Goal: Information Seeking & Learning: Find contact information

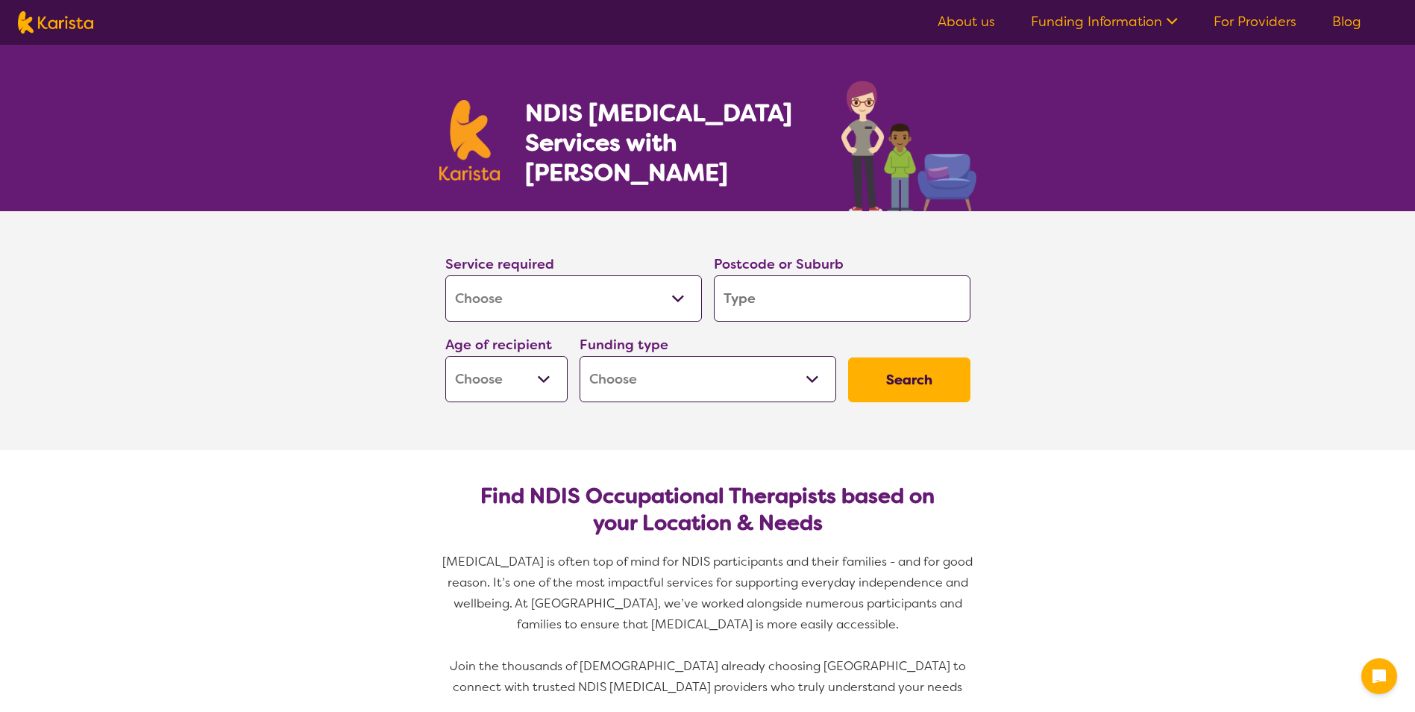
select select "[MEDICAL_DATA]"
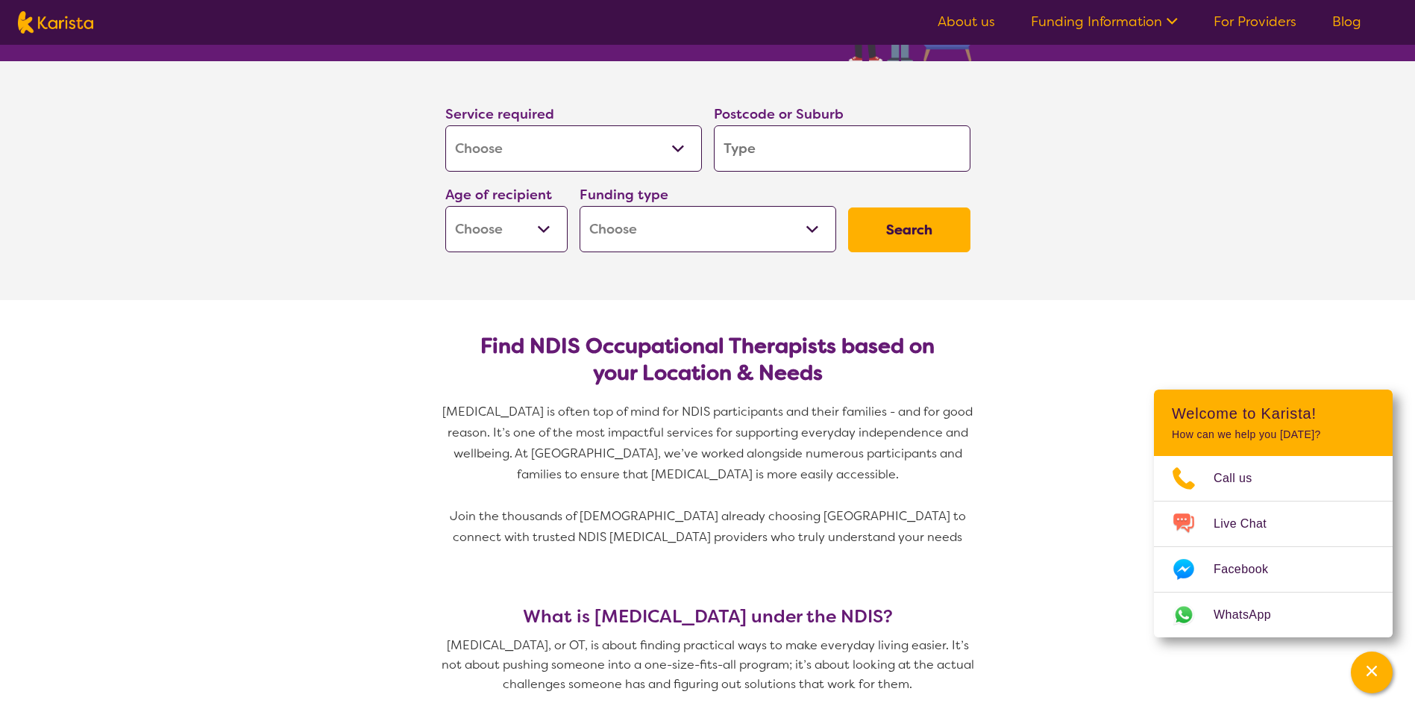
scroll to position [149, 0]
click at [663, 157] on select "Allied Health Assistant Assessment (ADHD or Autism) Behaviour support Counselli…" at bounding box center [573, 149] width 257 height 46
click at [811, 158] on input "search" at bounding box center [842, 149] width 257 height 46
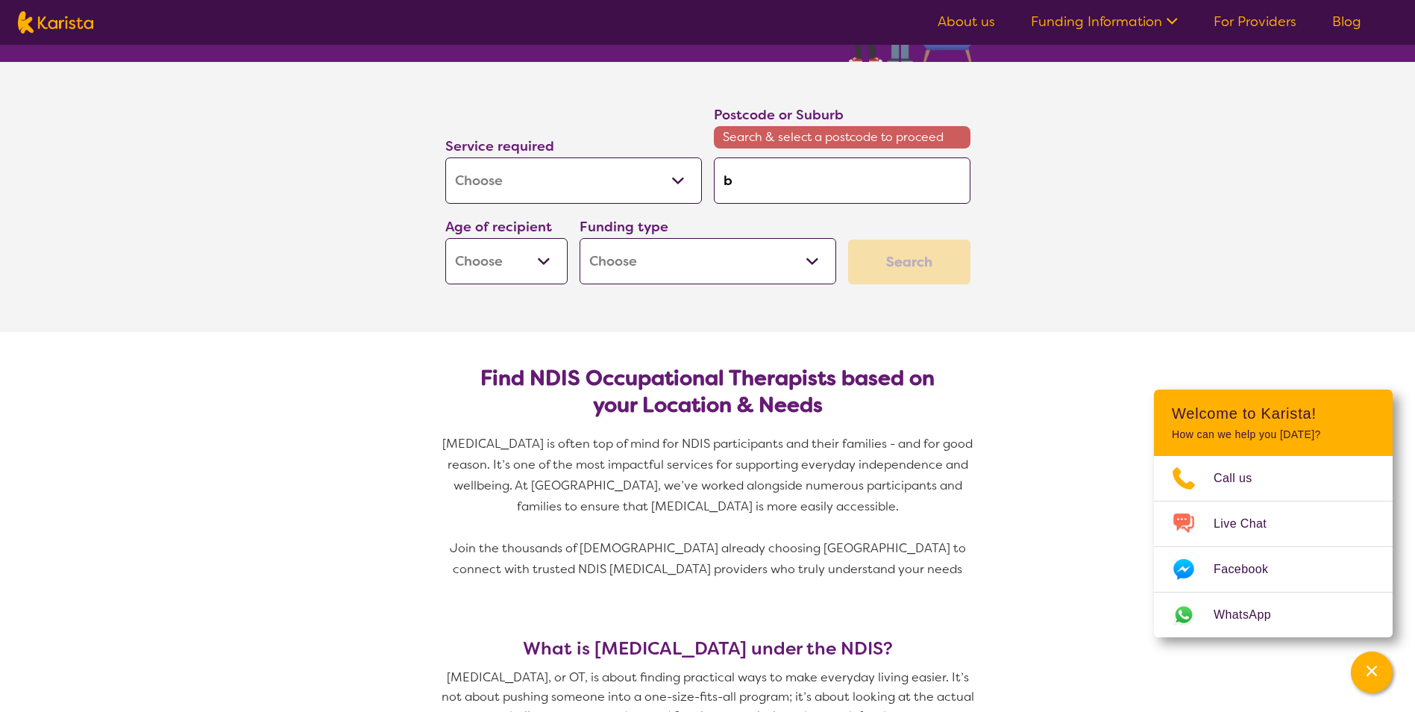
type input "b"
type input "bl"
type input "bla"
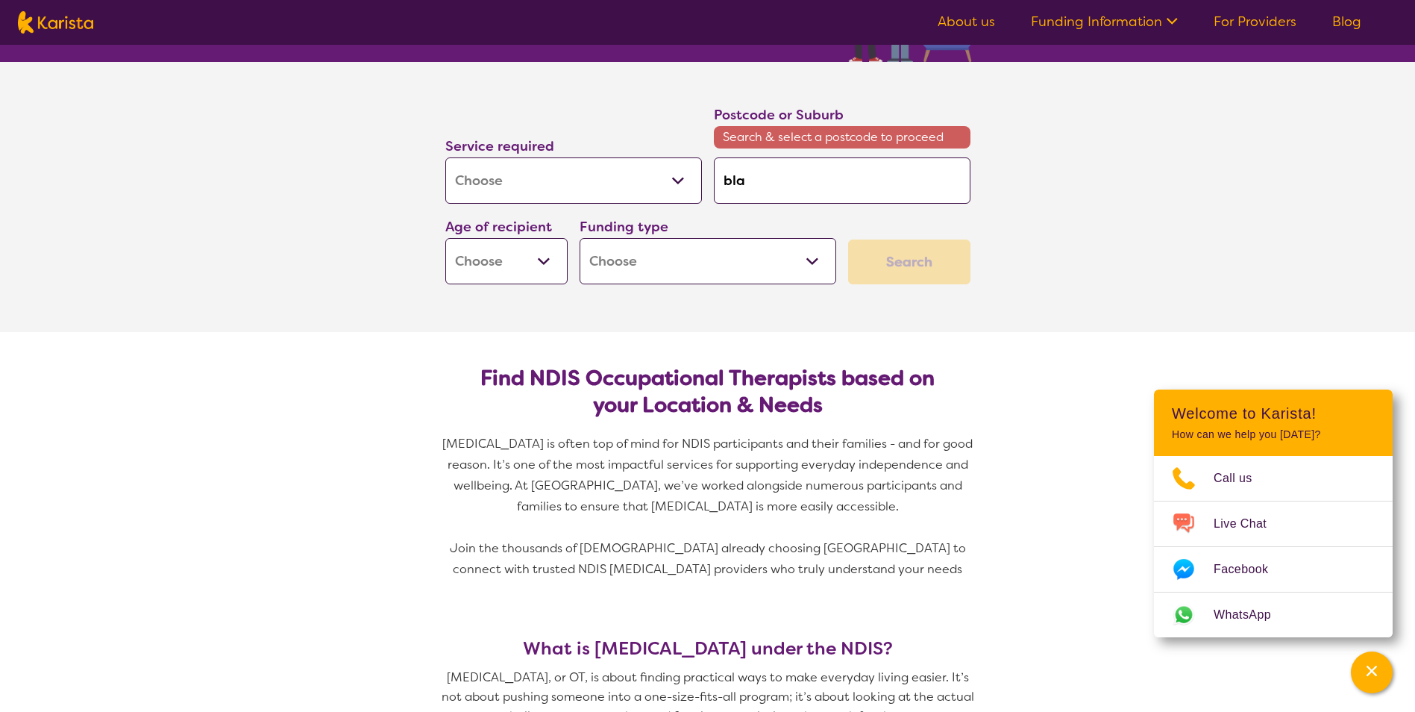
type input "bla"
type input "blac"
type input "black"
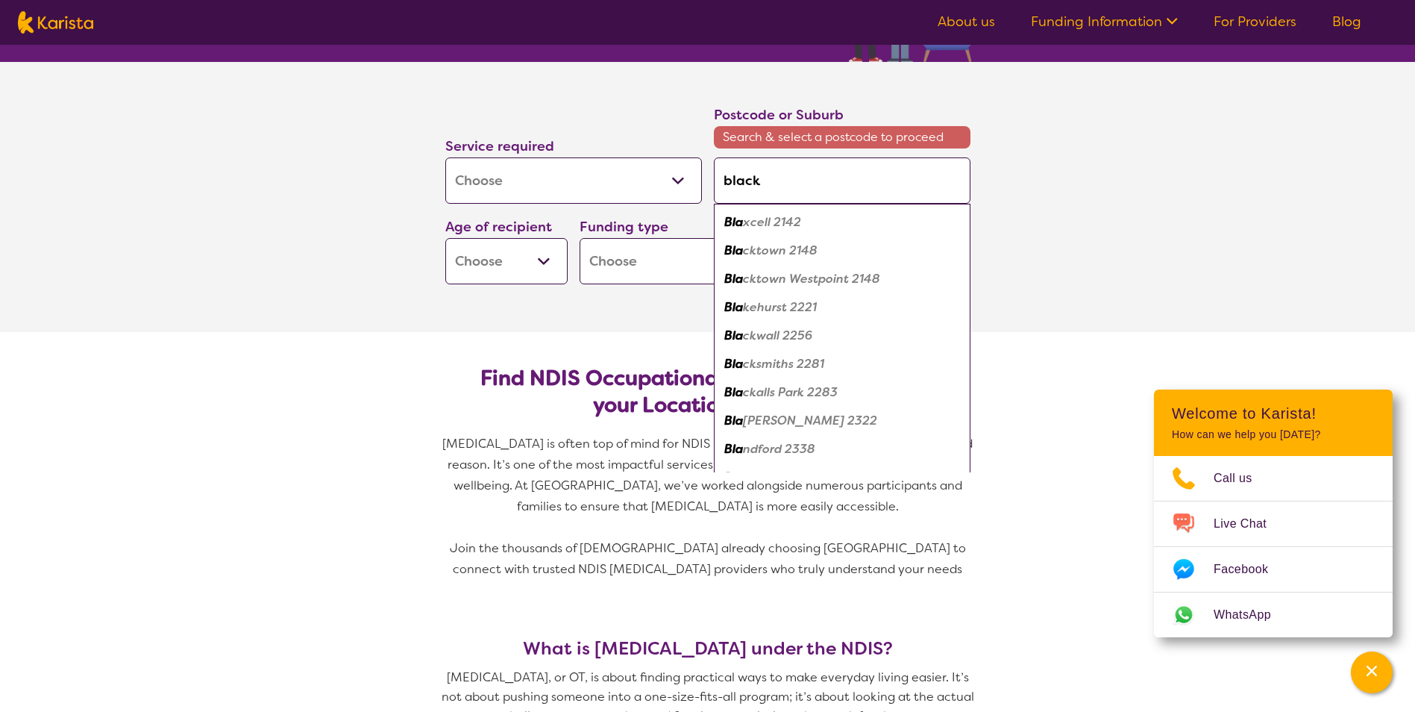
type input "blacke"
type input "blacket"
type input "blackett"
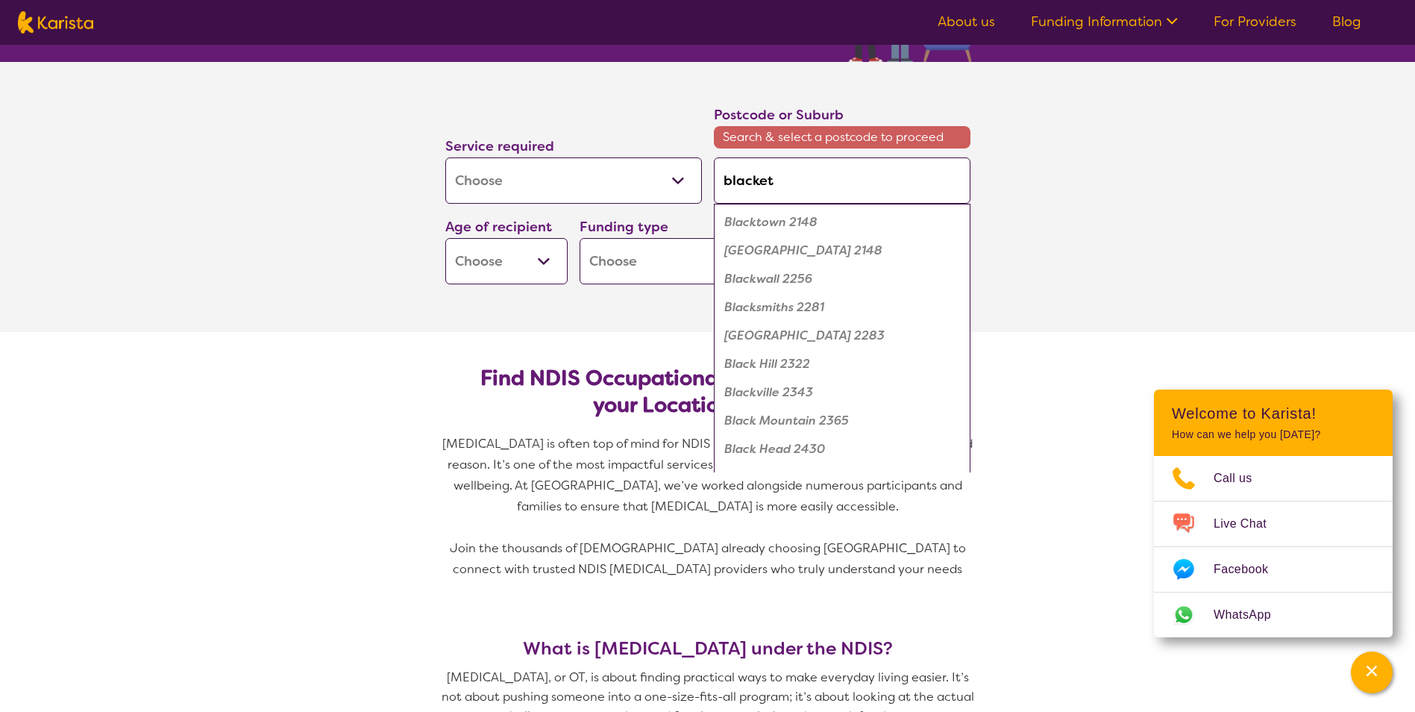
type input "blackett"
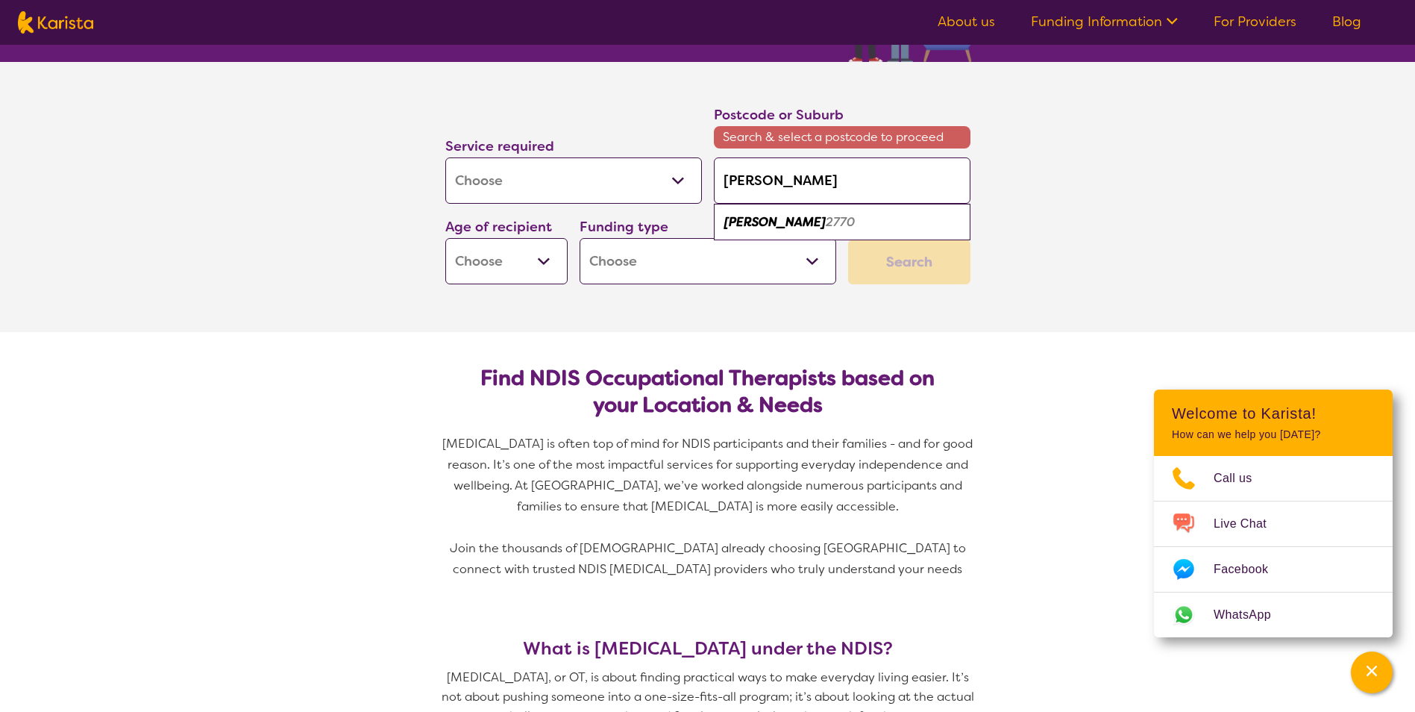
click at [826, 214] on em "2770" at bounding box center [840, 222] width 29 height 16
type input "2770"
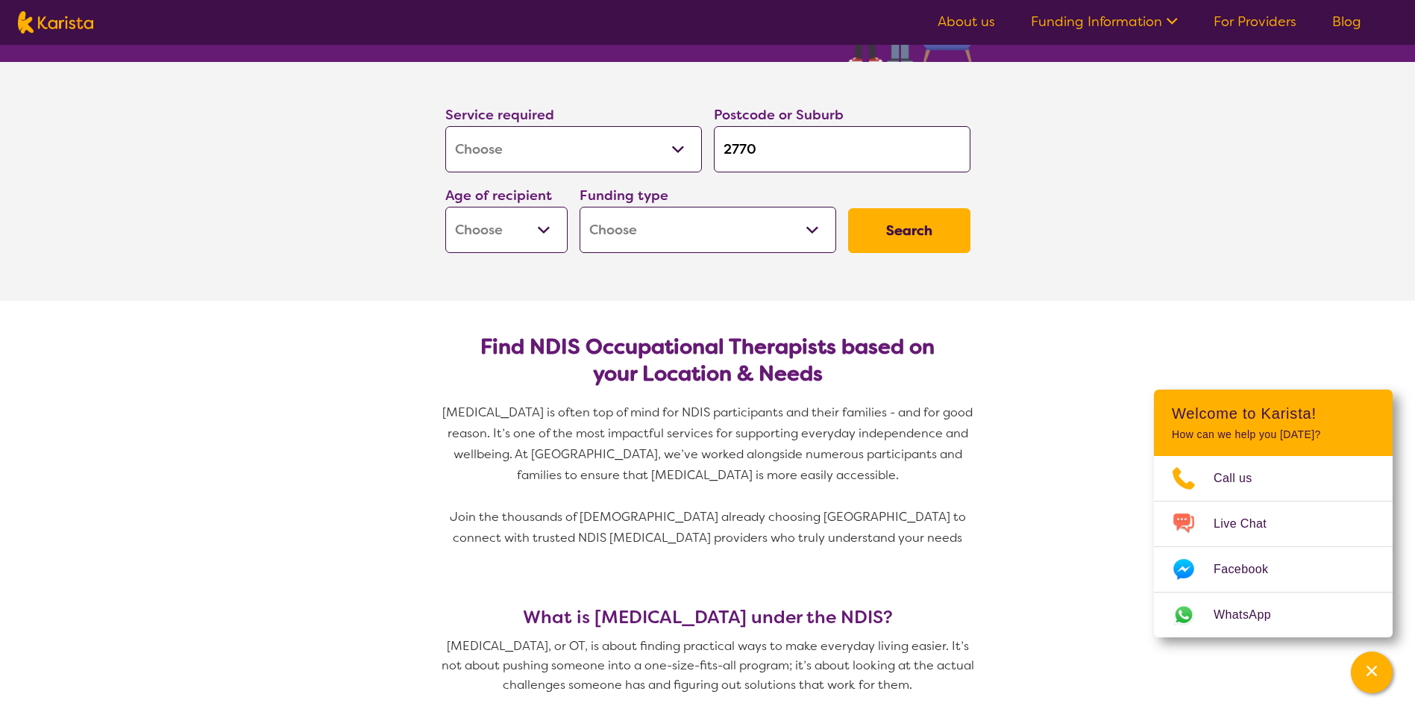
click at [733, 230] on select "Home Care Package (HCP) National Disability Insurance Scheme (NDIS) I don't know" at bounding box center [708, 230] width 257 height 46
select select "NDIS"
click at [580, 207] on select "Home Care Package (HCP) National Disability Insurance Scheme (NDIS) I don't know" at bounding box center [708, 230] width 257 height 46
select select "NDIS"
click at [516, 233] on select "Early Childhood - 0 to 9 Child - 10 to 11 Adolescent - 12 to 17 Adult - 18 to 6…" at bounding box center [506, 230] width 122 height 46
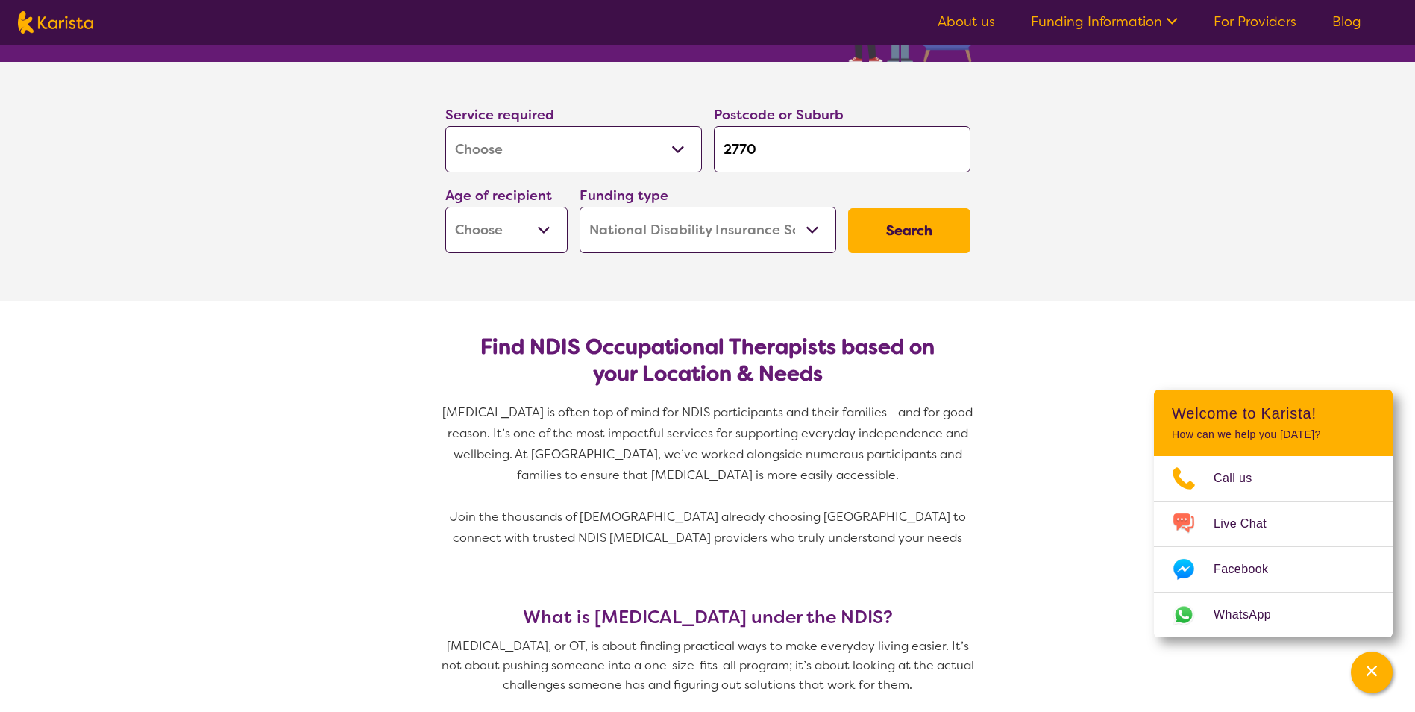
select select "EC"
click at [445, 207] on select "Early Childhood - 0 to 9 Child - 10 to 11 Adolescent - 12 to 17 Adult - 18 to 6…" at bounding box center [506, 230] width 122 height 46
select select "EC"
click at [900, 213] on button "Search" at bounding box center [909, 230] width 122 height 45
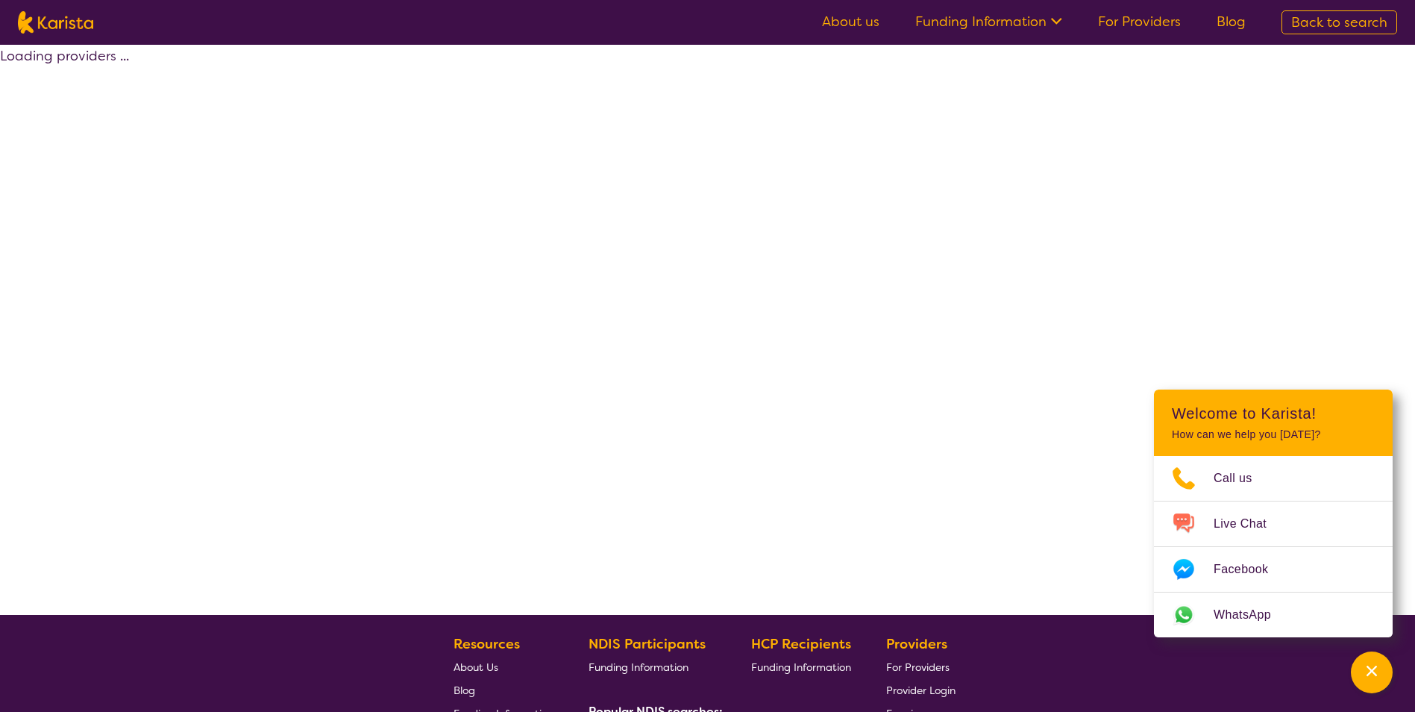
select select "by_score"
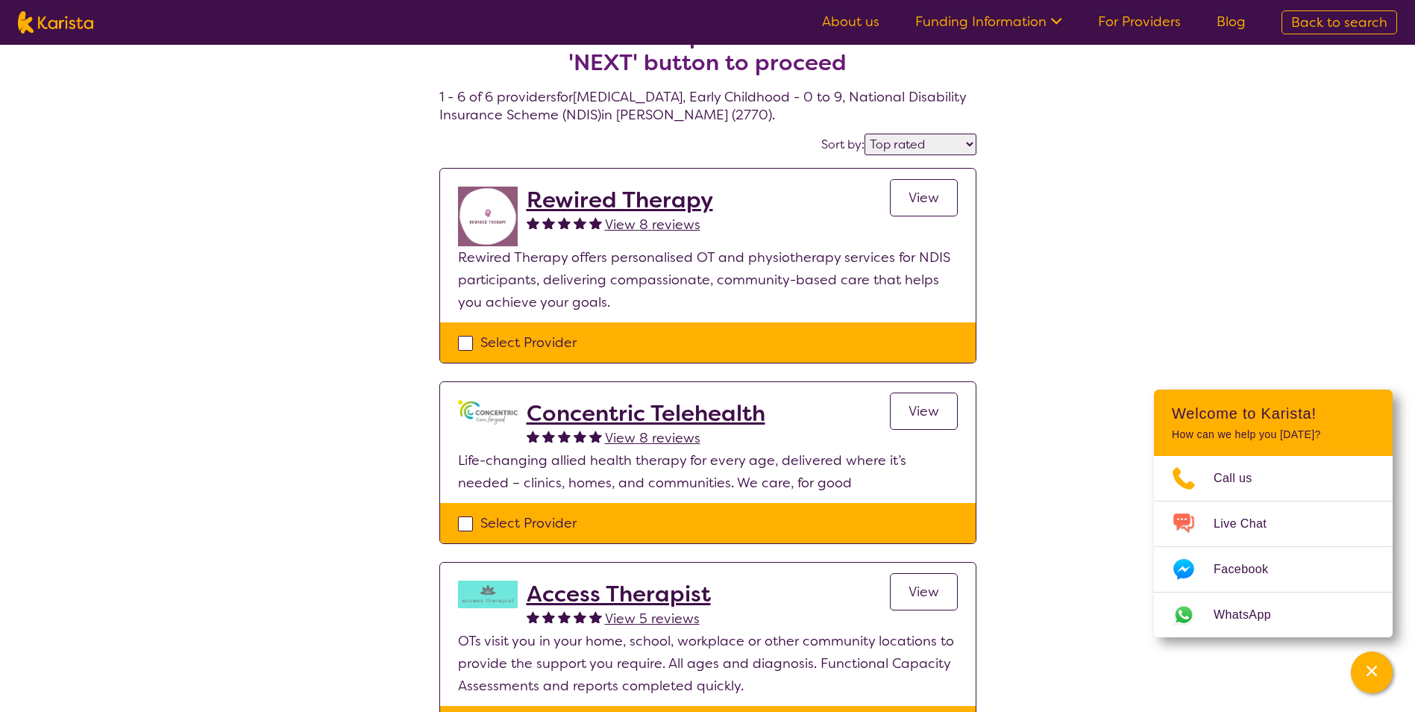
scroll to position [75, 0]
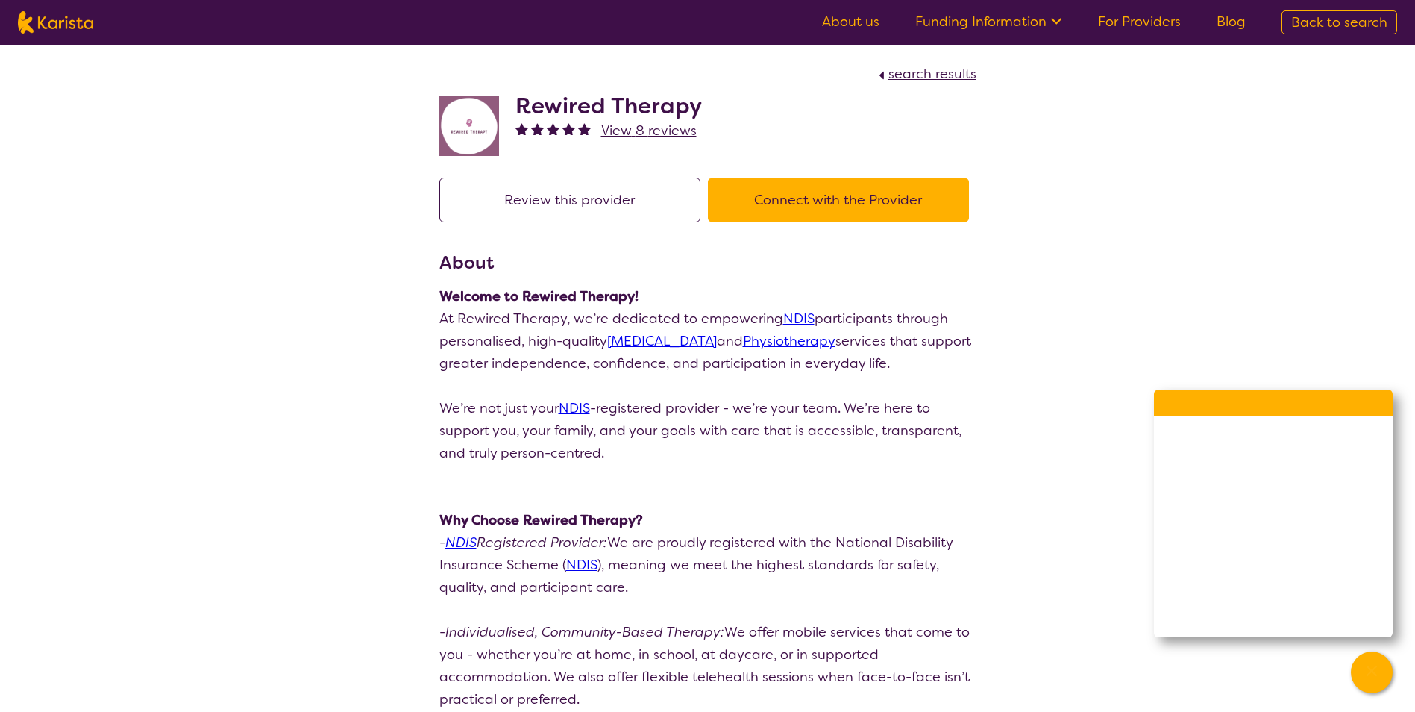
click at [471, 121] on img at bounding box center [469, 126] width 60 height 60
